Goal: Transaction & Acquisition: Download file/media

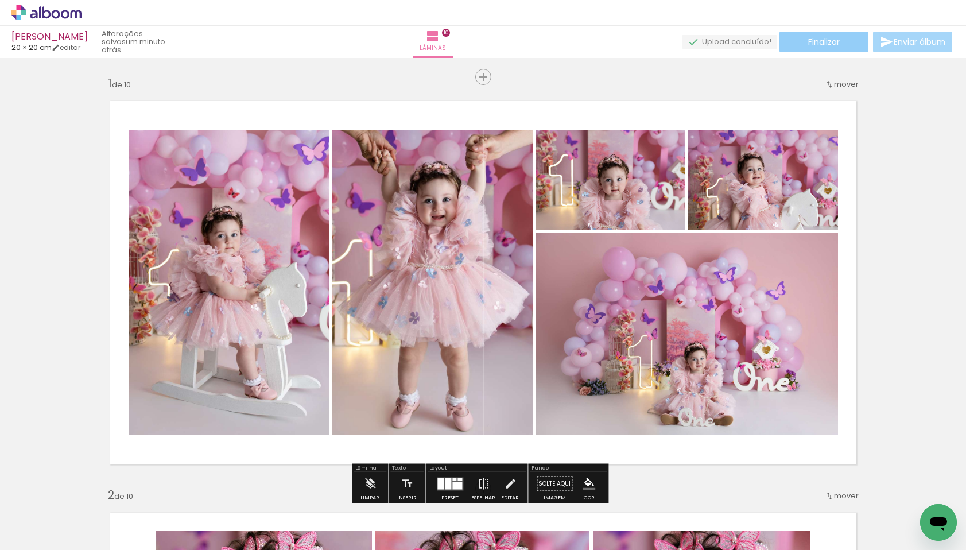
click at [800, 38] on paper-button "Finalizar" at bounding box center [823, 42] width 89 height 21
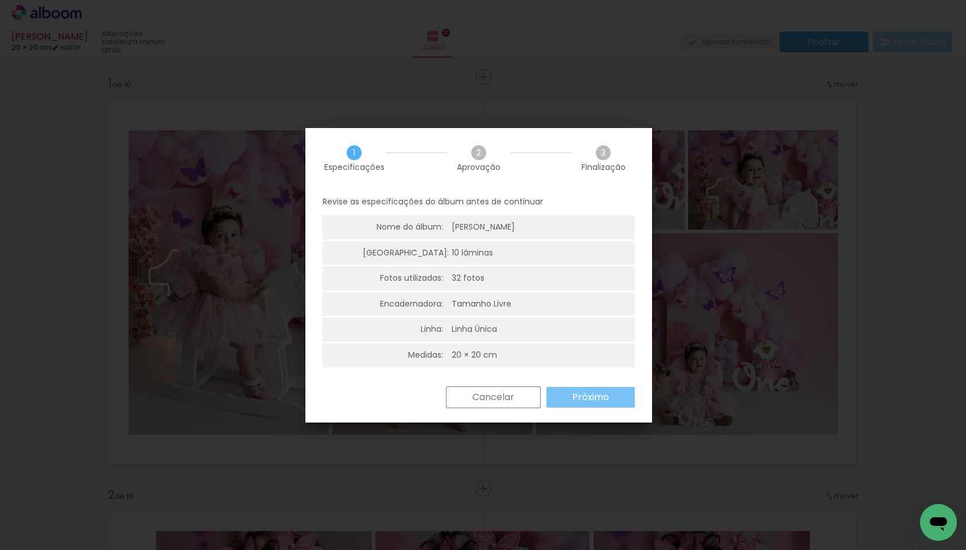
click at [569, 395] on paper-button "Próximo" at bounding box center [590, 397] width 88 height 21
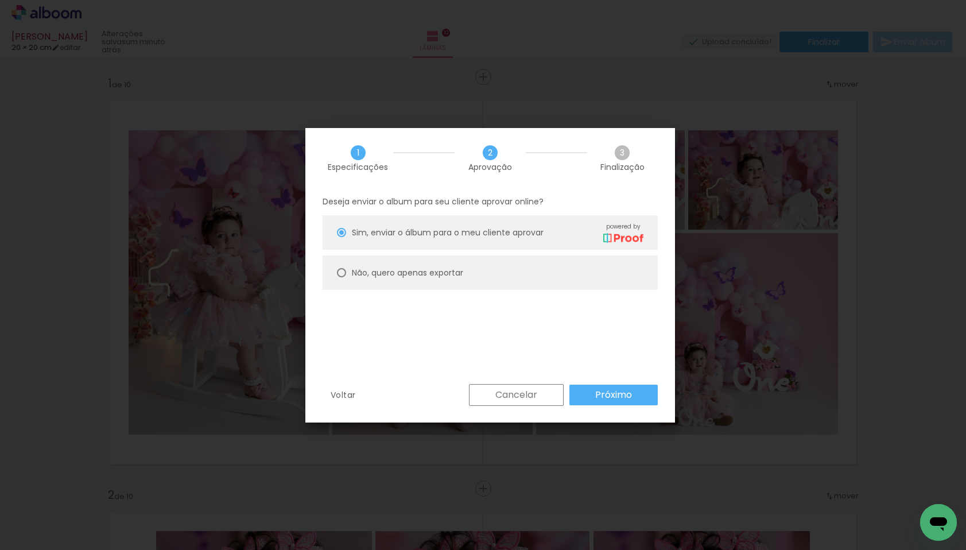
click at [342, 272] on div at bounding box center [341, 272] width 9 height 9
type paper-radio-button "on"
click at [592, 390] on paper-button "Próximo" at bounding box center [613, 395] width 88 height 21
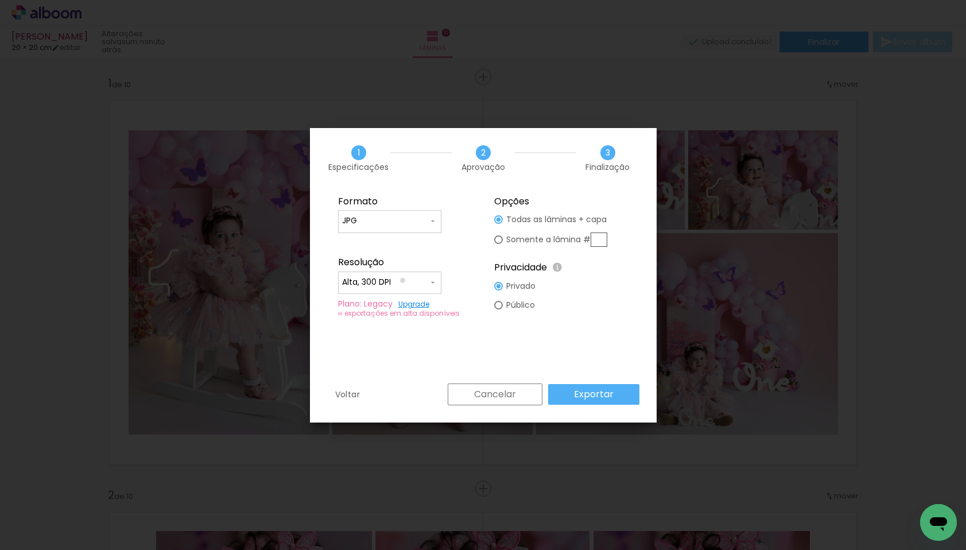
click at [402, 280] on input "Alta, 300 DPI" at bounding box center [385, 282] width 86 height 11
click at [378, 304] on paper-item "Baixa" at bounding box center [389, 303] width 103 height 23
type input "Baixa"
click at [405, 221] on input "JPG" at bounding box center [385, 220] width 86 height 11
click at [378, 238] on paper-item "PDF" at bounding box center [389, 242] width 103 height 23
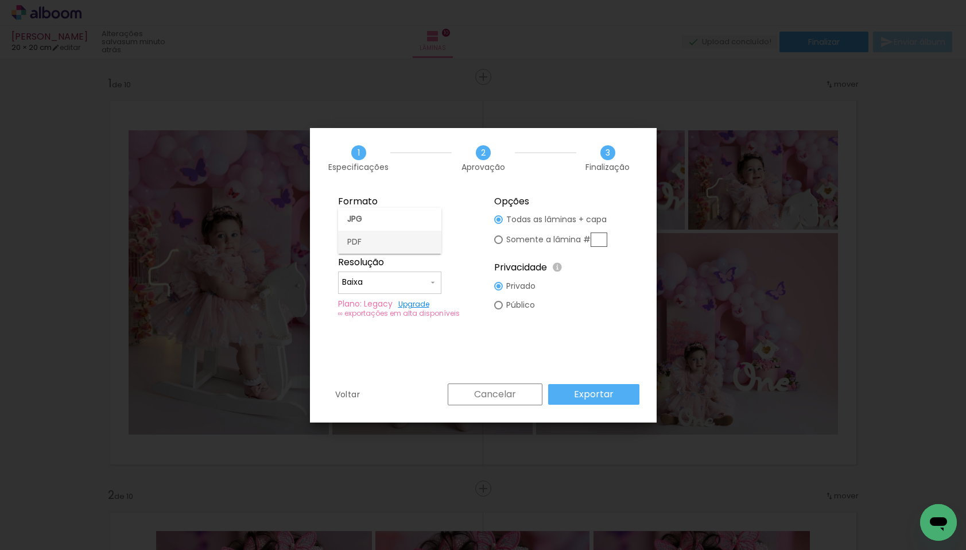
type input "PDF"
click at [0, 0] on slot "Exportar" at bounding box center [0, 0] width 0 height 0
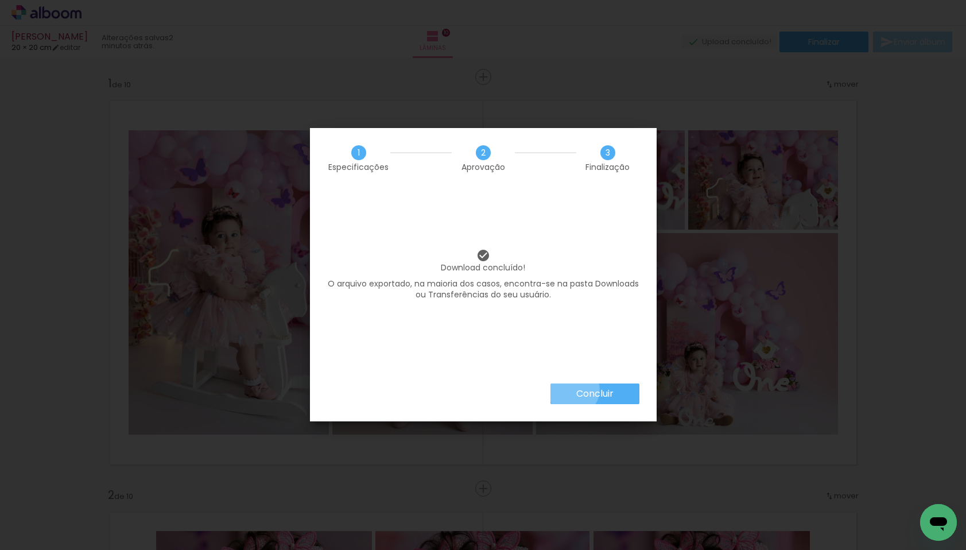
click at [572, 390] on paper-button "Concluir" at bounding box center [594, 393] width 89 height 21
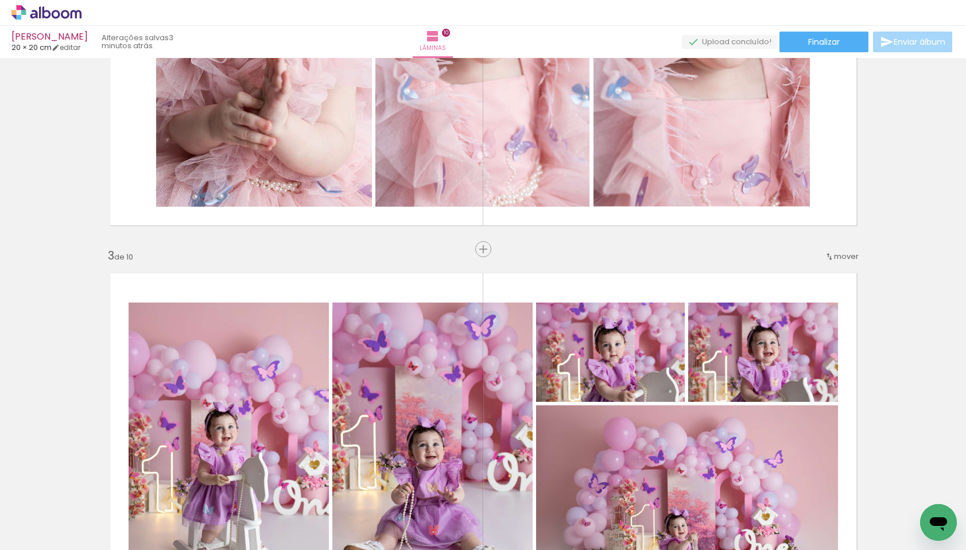
scroll to position [367, 0]
